Goal: Transaction & Acquisition: Purchase product/service

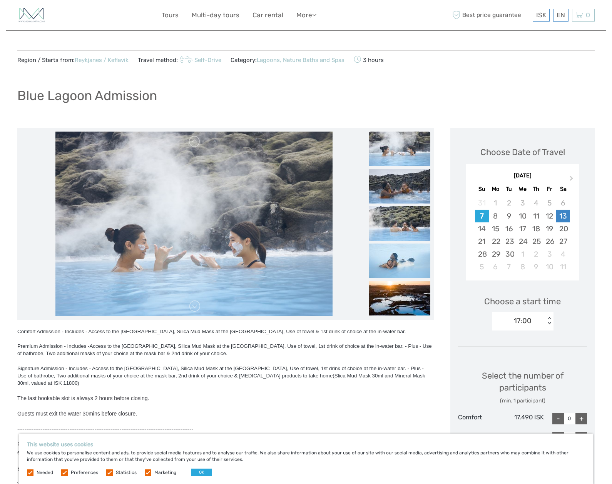
click at [564, 218] on div "13" at bounding box center [562, 216] width 13 height 13
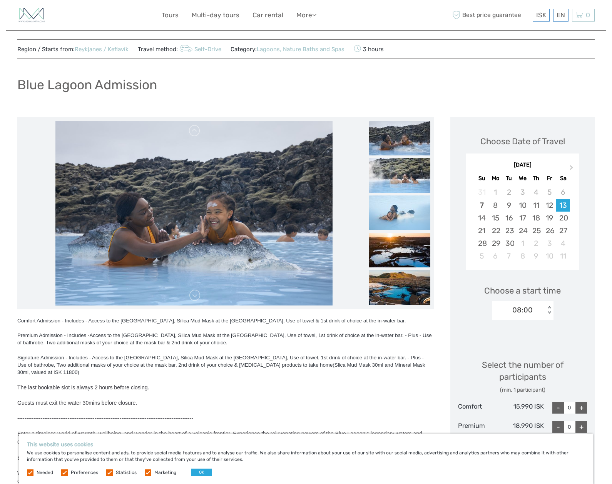
scroll to position [117, 0]
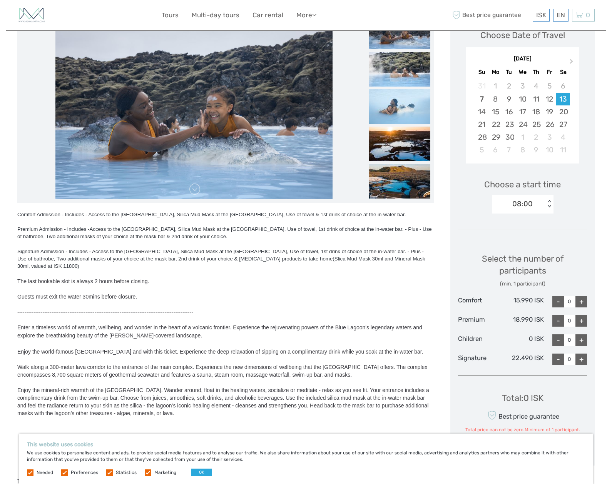
click at [580, 298] on div "+" at bounding box center [581, 302] width 12 height 12
click at [582, 299] on div "+" at bounding box center [581, 302] width 12 height 12
type input "2"
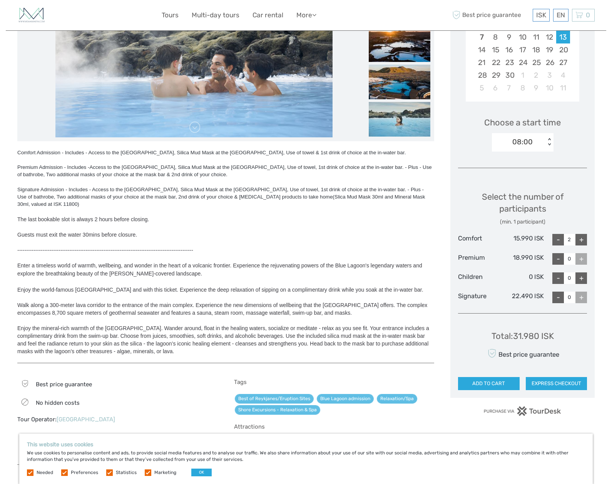
drag, startPoint x: 513, startPoint y: 334, endPoint x: 540, endPoint y: 334, distance: 26.2
click at [540, 334] on div "Total : 31.980 ISK" at bounding box center [522, 336] width 62 height 12
copy div "31.980"
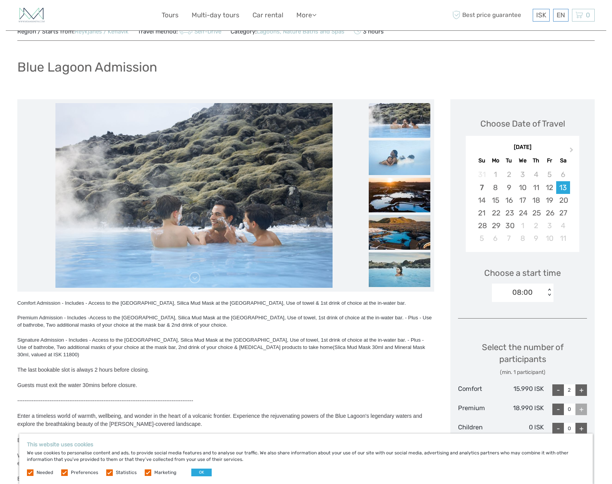
scroll to position [0, 0]
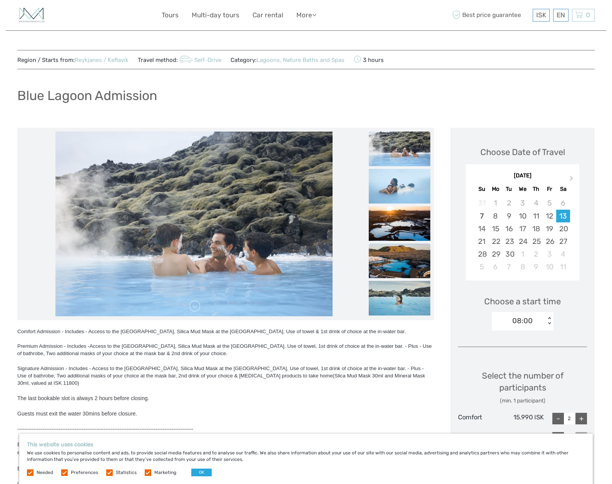
click at [400, 244] on img at bounding box center [400, 261] width 62 height 35
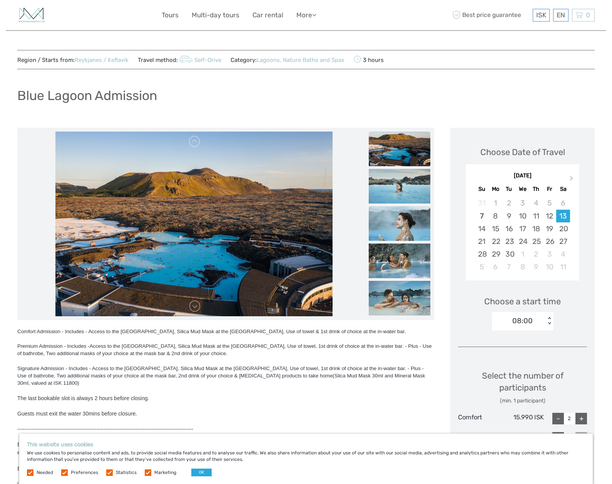
click at [401, 236] on img at bounding box center [400, 223] width 62 height 35
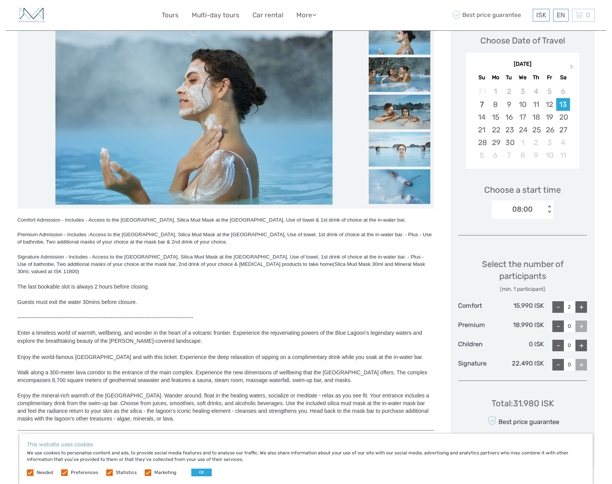
scroll to position [375, 0]
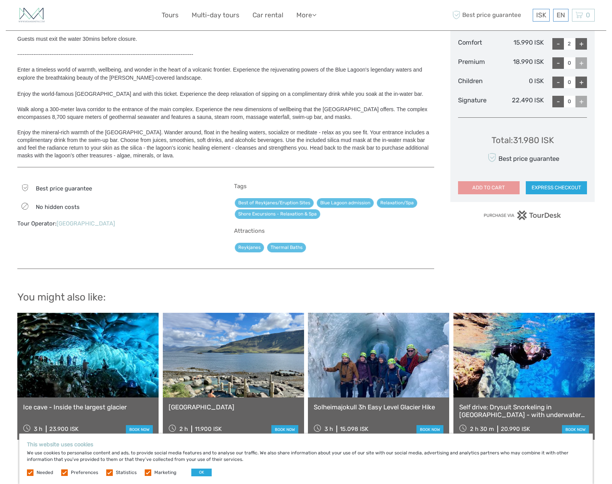
click at [498, 184] on button "ADD TO CART" at bounding box center [489, 187] width 62 height 13
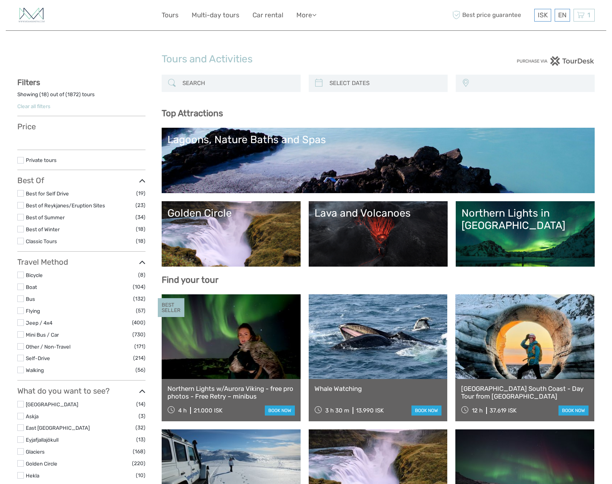
select select
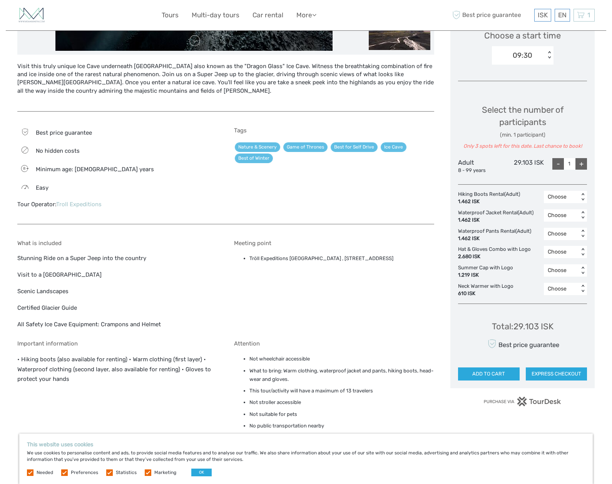
scroll to position [112, 0]
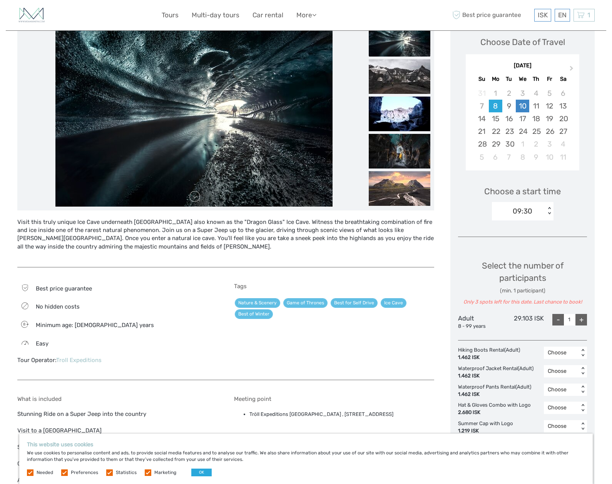
click at [527, 101] on div "10" at bounding box center [522, 106] width 13 height 13
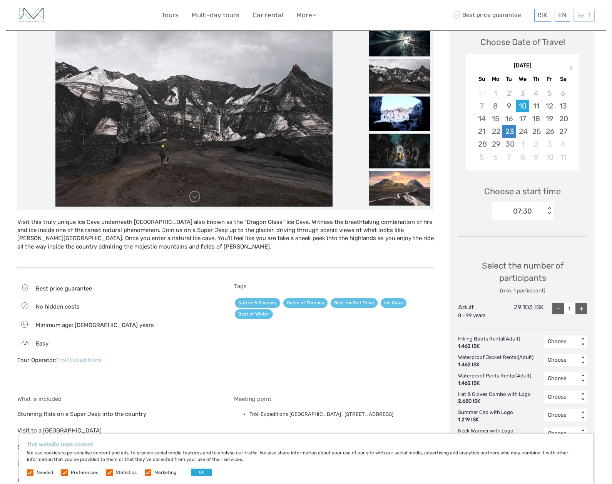
click at [502, 132] on div "23" at bounding box center [508, 131] width 13 height 13
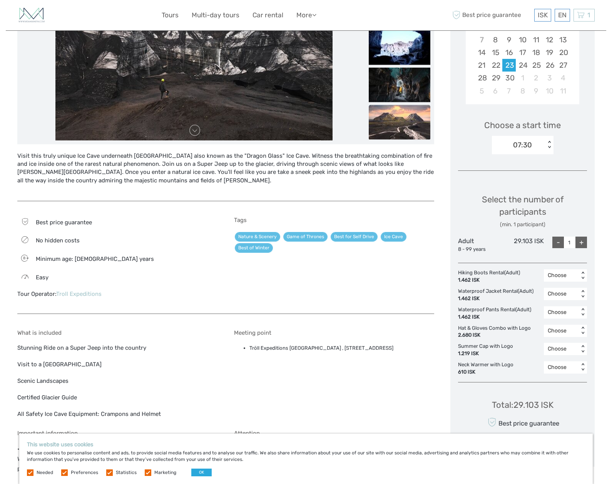
scroll to position [18, 0]
